Goal: Complete application form

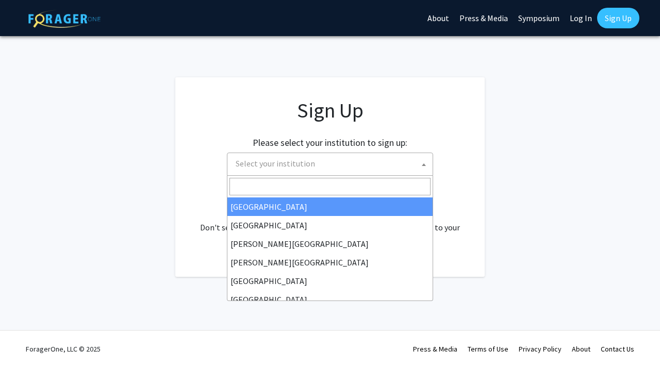
click at [319, 154] on span "Select your institution" at bounding box center [332, 163] width 201 height 21
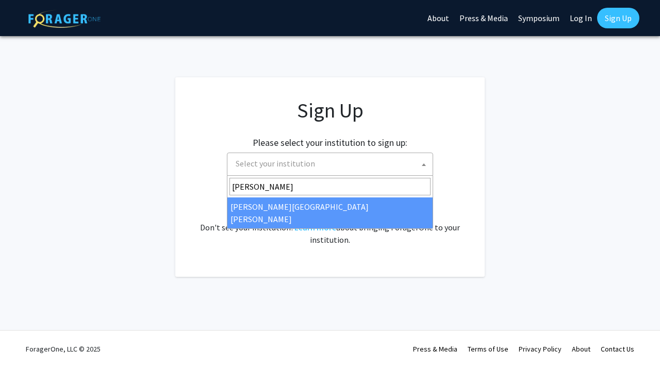
type input "john"
select select "1"
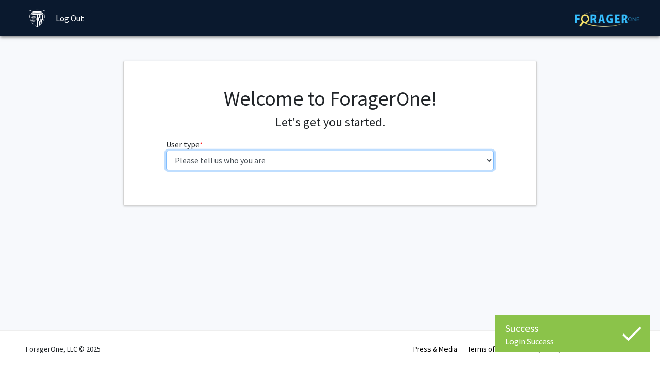
click at [393, 163] on select "Please tell us who you are Undergraduate Student Master's Student Doctoral Cand…" at bounding box center [330, 161] width 329 height 20
select select "2: masters"
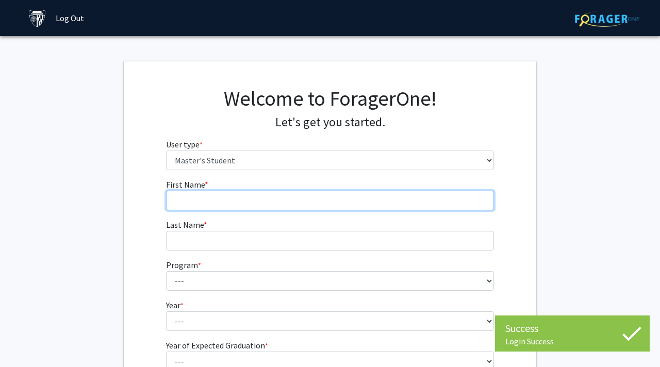
click at [319, 208] on input "First Name * required" at bounding box center [330, 201] width 329 height 20
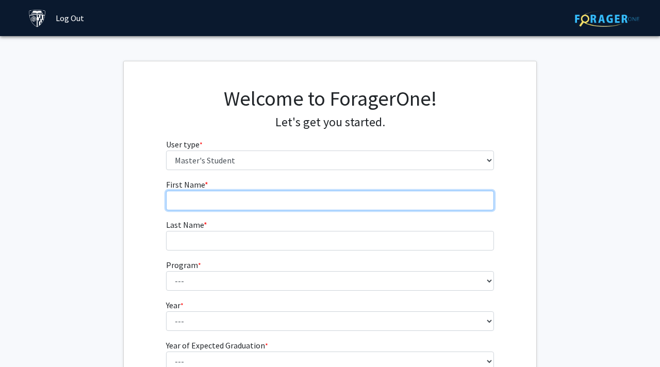
type input "[PERSON_NAME]"
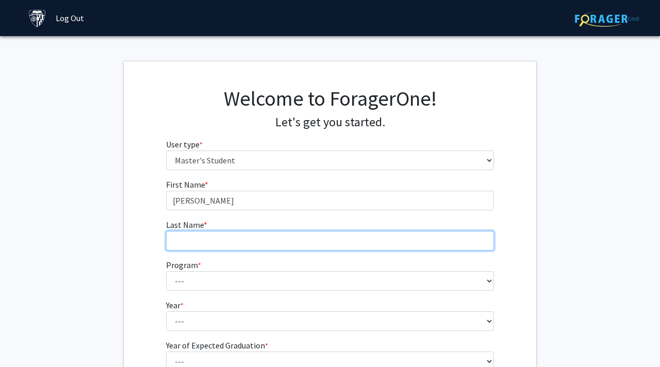
type input "Vittedi-Jala"
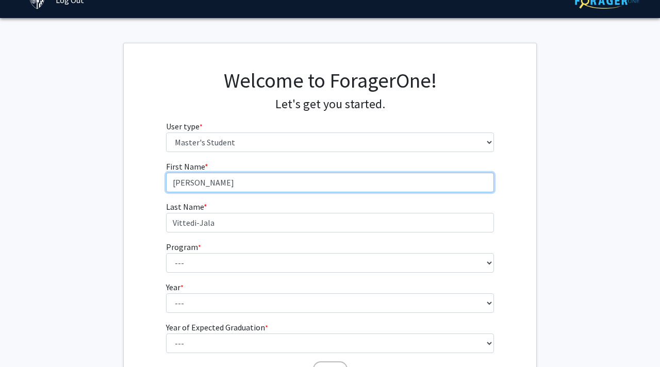
scroll to position [20, 0]
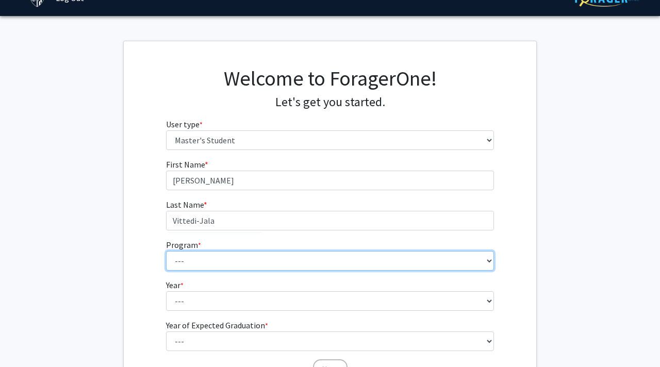
click at [280, 259] on select "--- Anatomy Education Applied and Computational Mathematics Applied Biomedical …" at bounding box center [330, 261] width 329 height 20
select select "21: 13"
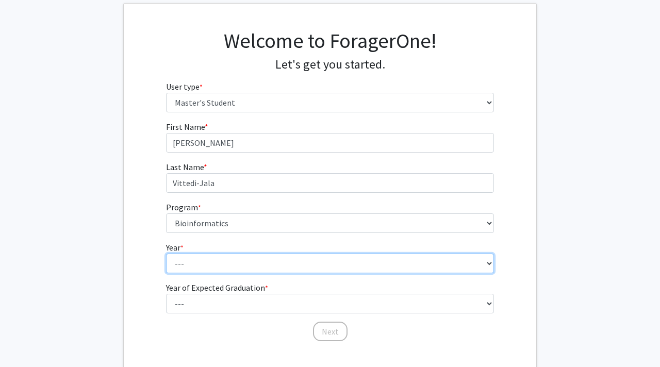
click at [250, 259] on select "--- First Year Second Year" at bounding box center [330, 264] width 329 height 20
select select "1: first_year"
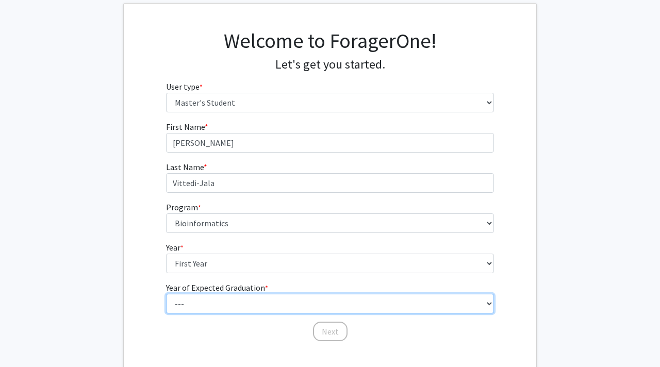
click at [261, 301] on select "--- 2025 2026 2027 2028 2029 2030 2031 2032 2033 2034" at bounding box center [330, 304] width 329 height 20
select select "3: 2027"
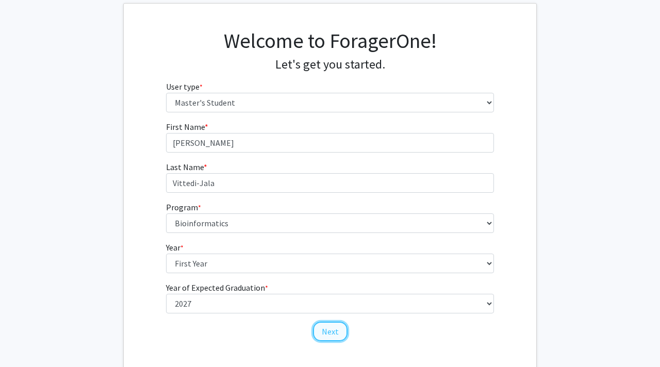
click at [334, 334] on button "Next" at bounding box center [330, 332] width 35 height 20
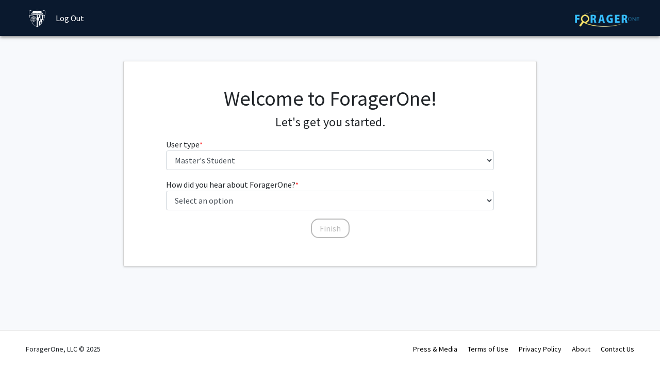
scroll to position [0, 0]
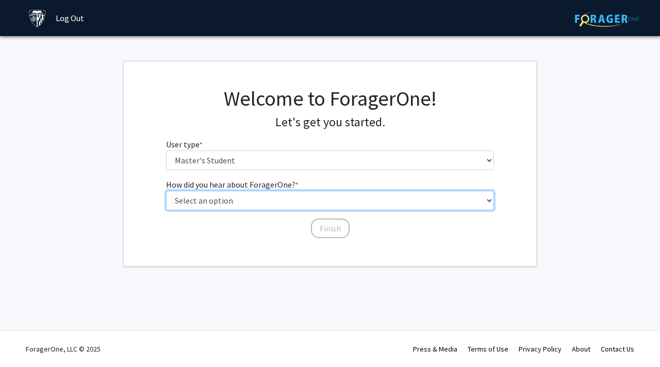
click at [310, 199] on select "Select an option Peer/student recommendation Faculty/staff recommendation Unive…" at bounding box center [330, 201] width 329 height 20
select select "3: university_website"
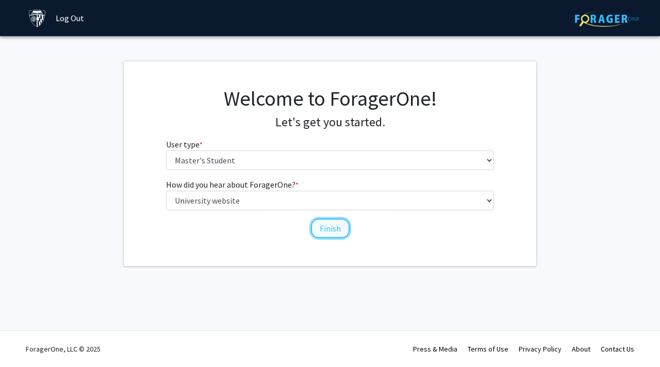
click at [320, 230] on button "Finish" at bounding box center [330, 229] width 39 height 20
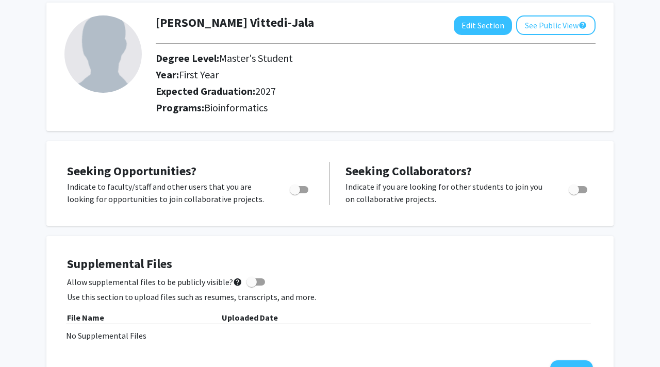
scroll to position [54, 0]
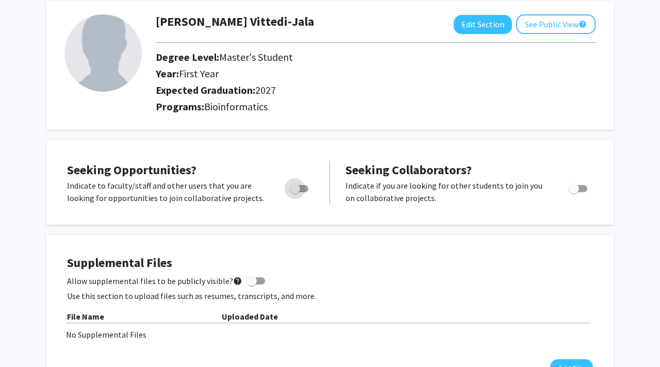
click at [303, 189] on span "Toggle" at bounding box center [299, 188] width 19 height 7
click at [295, 192] on input "Are you actively seeking opportunities?" at bounding box center [294, 192] width 1 height 1
checkbox input "true"
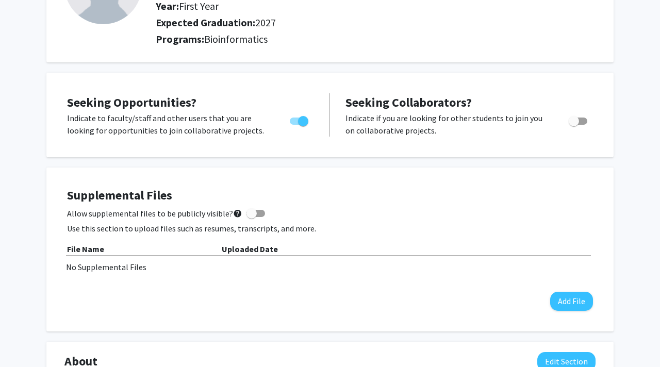
scroll to position [69, 0]
